Goal: Information Seeking & Learning: Understand process/instructions

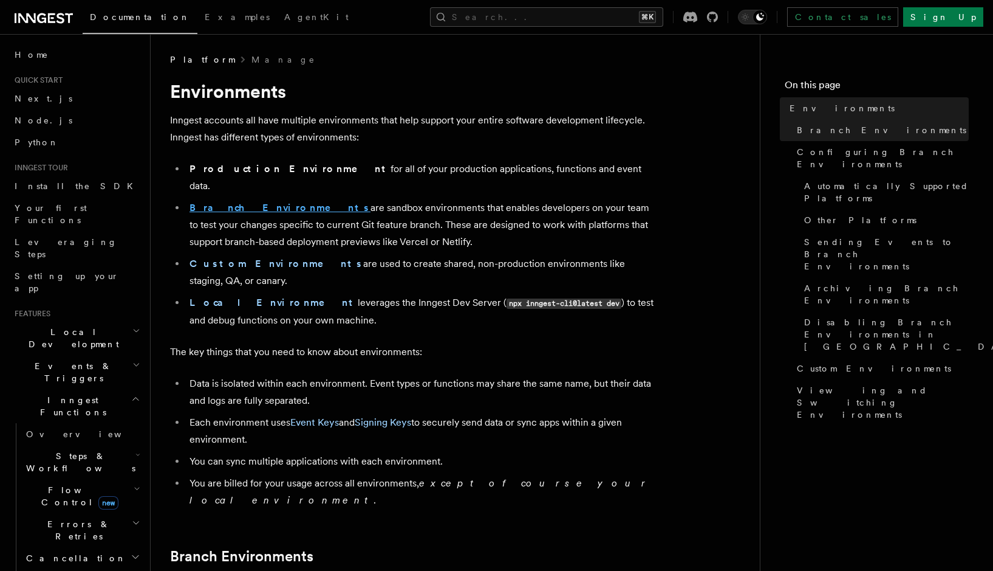
click at [231, 202] on strong "Branch Environments" at bounding box center [280, 208] width 181 height 12
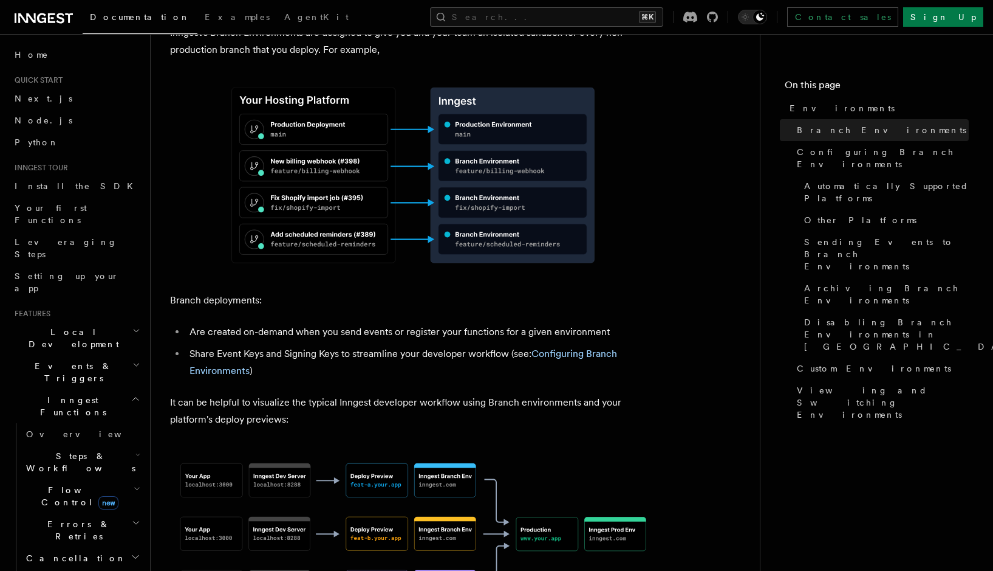
scroll to position [575, 0]
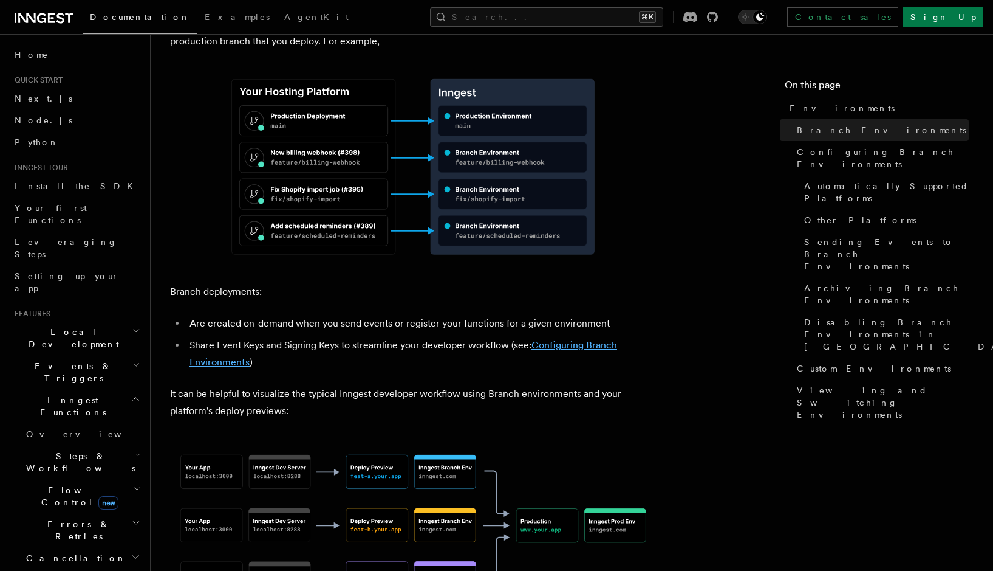
click at [589, 339] on link "Configuring Branch Environments" at bounding box center [404, 353] width 428 height 29
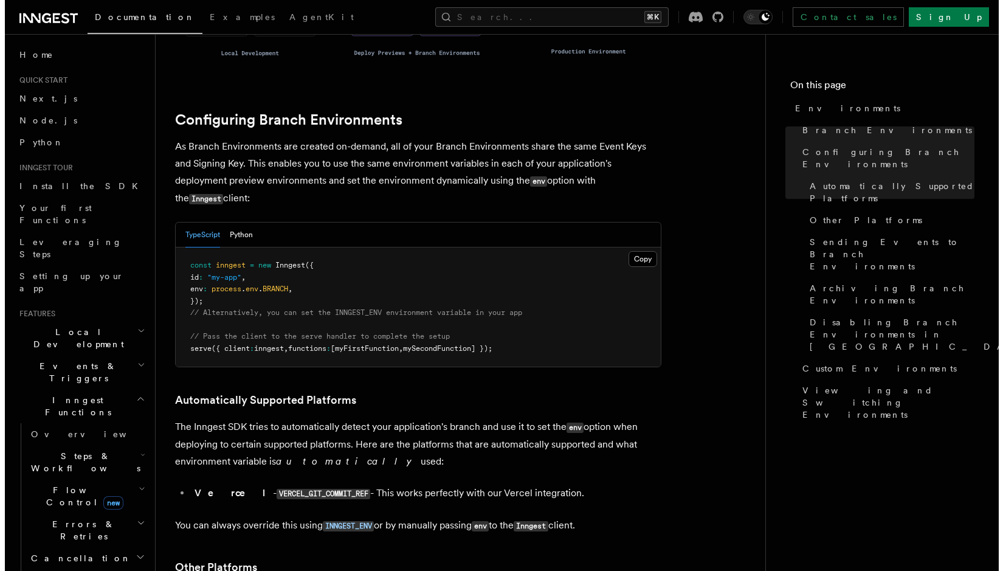
scroll to position [1137, 0]
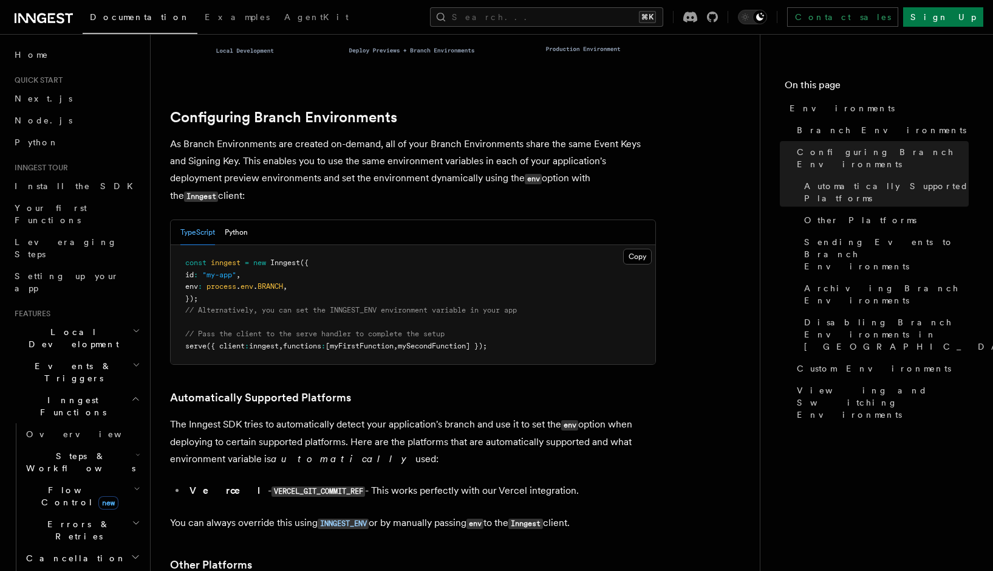
click at [351, 306] on span "// Alternatively, you can set the INNGEST_ENV environment variable in your app" at bounding box center [351, 310] width 332 height 9
copy span "INNGEST_ENV"
click at [382, 245] on pre "const inngest = new Inngest ({ id : "my-app" , env : process . env . BRANCH , }…" at bounding box center [413, 304] width 485 height 119
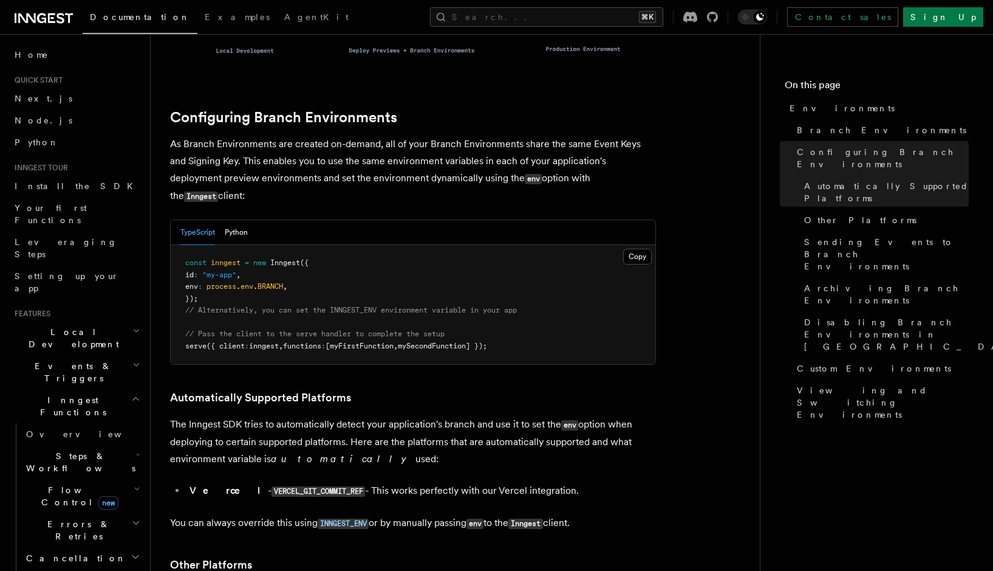
click at [369, 135] on p "As Branch Environments are created on-demand, all of your Branch Environments s…" at bounding box center [413, 169] width 486 height 69
click at [356, 306] on span "// Alternatively, you can set the INNGEST_ENV environment variable in your app" at bounding box center [351, 310] width 332 height 9
copy span "INNGEST_ENV"
click at [652, 15] on button "Search... ⌘K" at bounding box center [546, 16] width 233 height 19
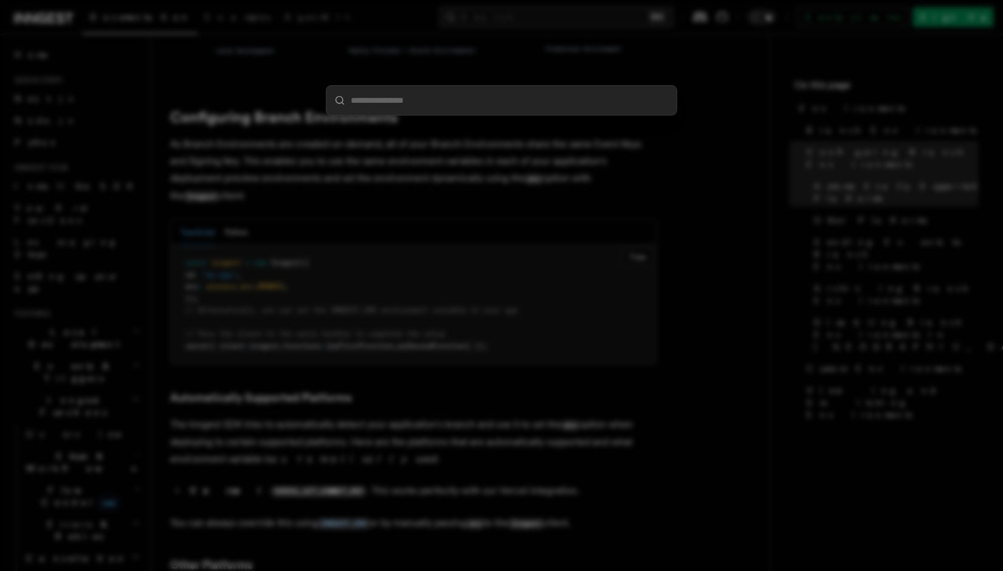
type input "**********"
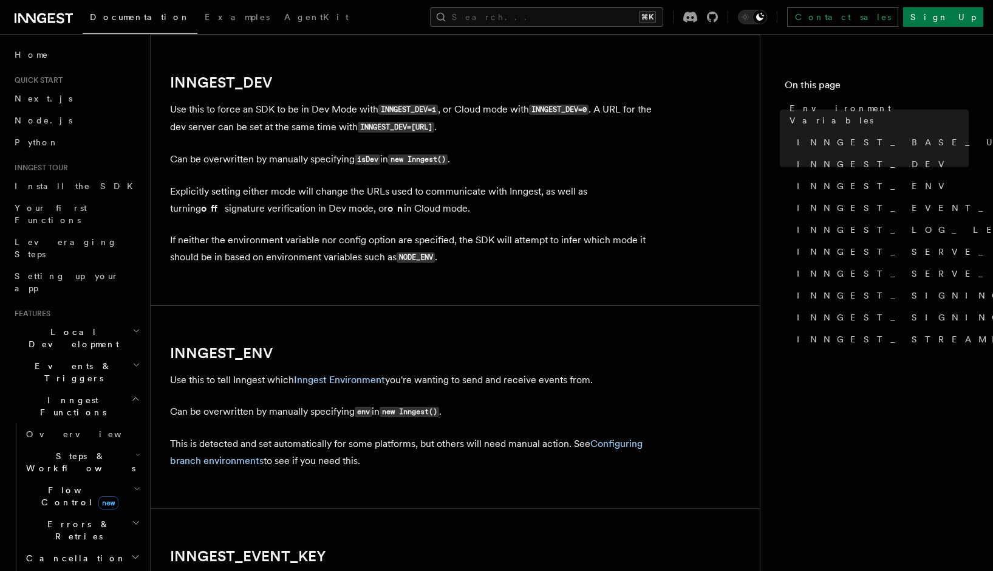
scroll to position [911, 0]
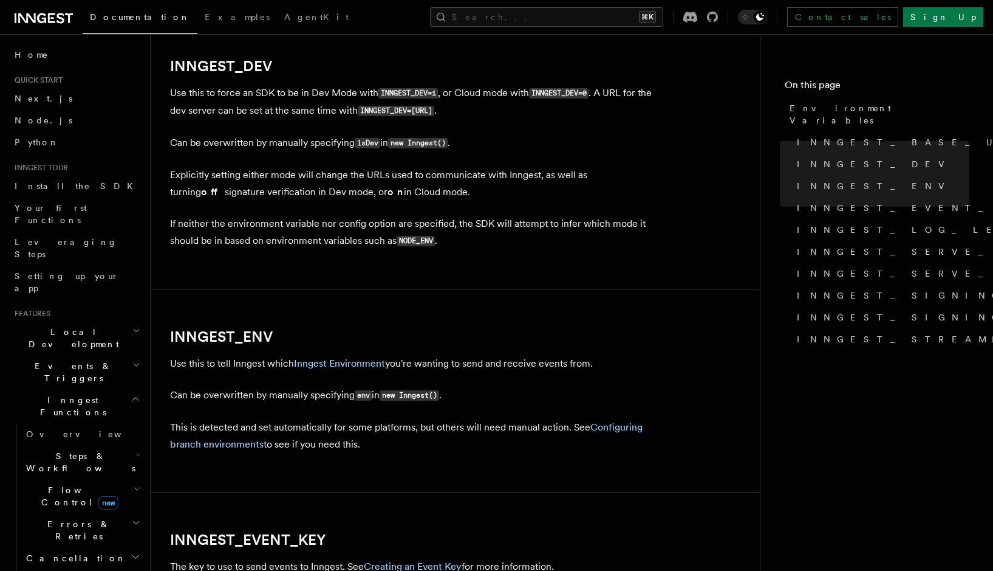
click at [246, 365] on p "Use this to tell Inngest which Inngest Environment you're wanting to send and r…" at bounding box center [413, 363] width 486 height 17
click at [214, 366] on p "Use this to tell Inngest which Inngest Environment you're wanting to send and r…" at bounding box center [413, 363] width 486 height 17
click at [204, 365] on p "Use this to tell Inngest which Inngest Environment you're wanting to send and r…" at bounding box center [413, 363] width 486 height 17
click at [175, 366] on p "Use this to tell Inngest which Inngest Environment you're wanting to send and r…" at bounding box center [413, 363] width 486 height 17
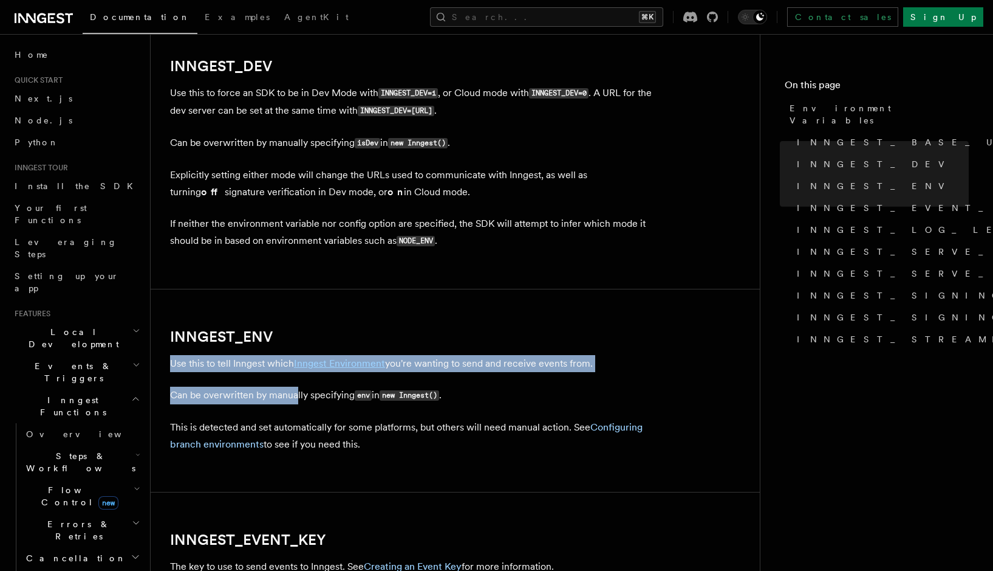
drag, startPoint x: 171, startPoint y: 367, endPoint x: 296, endPoint y: 395, distance: 128.3
click at [296, 395] on article "References TypeScript SDK Using the SDK Environment Variables You can set envir…" at bounding box center [455, 575] width 571 height 2866
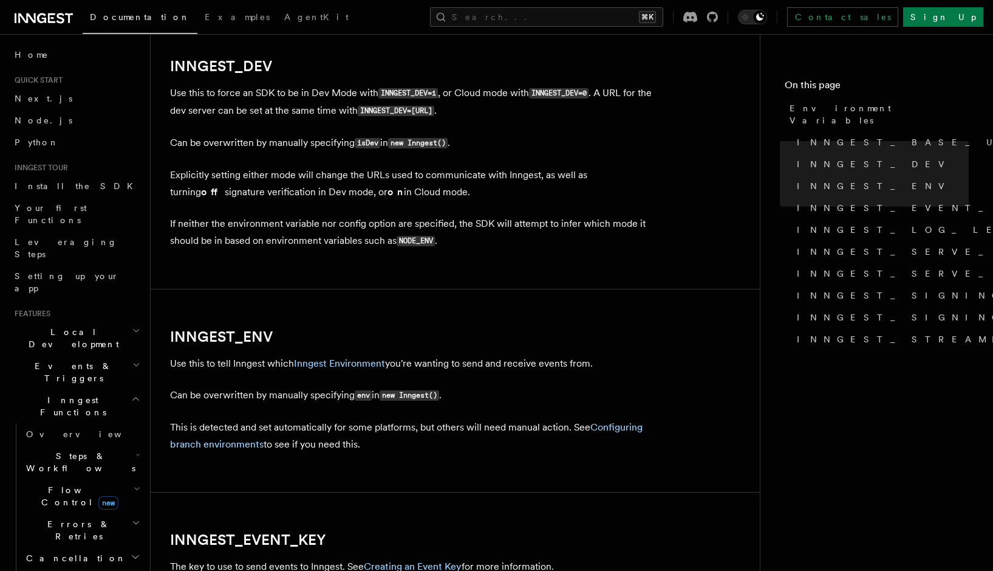
click at [351, 435] on p "This is detected and set automatically for some platforms, but others will need…" at bounding box center [413, 436] width 486 height 34
click at [295, 428] on p "This is detected and set automatically for some platforms, but others will need…" at bounding box center [413, 436] width 486 height 34
click at [278, 430] on p "This is detected and set automatically for some platforms, but others will need…" at bounding box center [413, 436] width 486 height 34
click at [221, 447] on link "Configuring branch environments" at bounding box center [406, 435] width 473 height 29
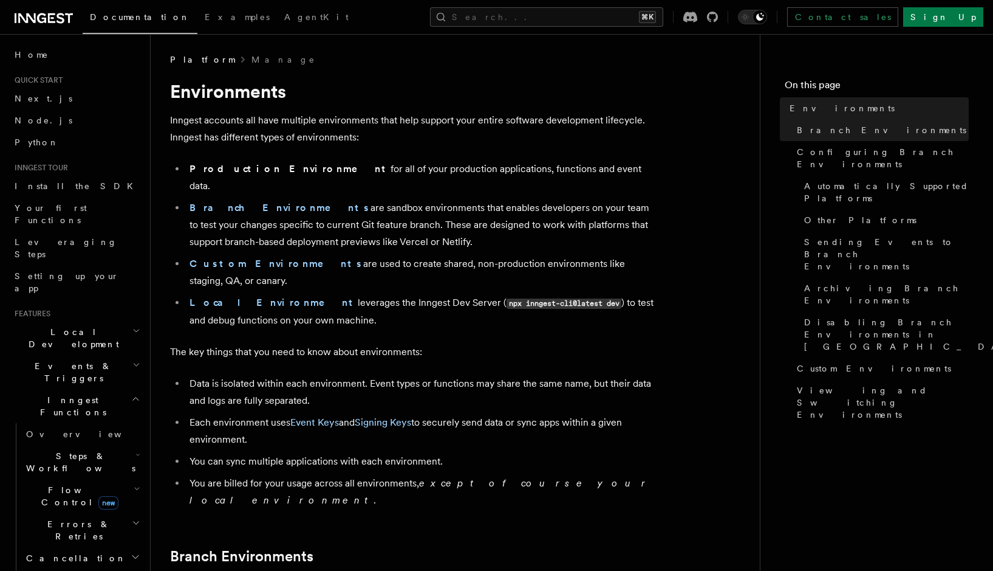
click at [53, 21] on icon at bounding box center [51, 18] width 7 height 10
